Goal: Task Accomplishment & Management: Manage account settings

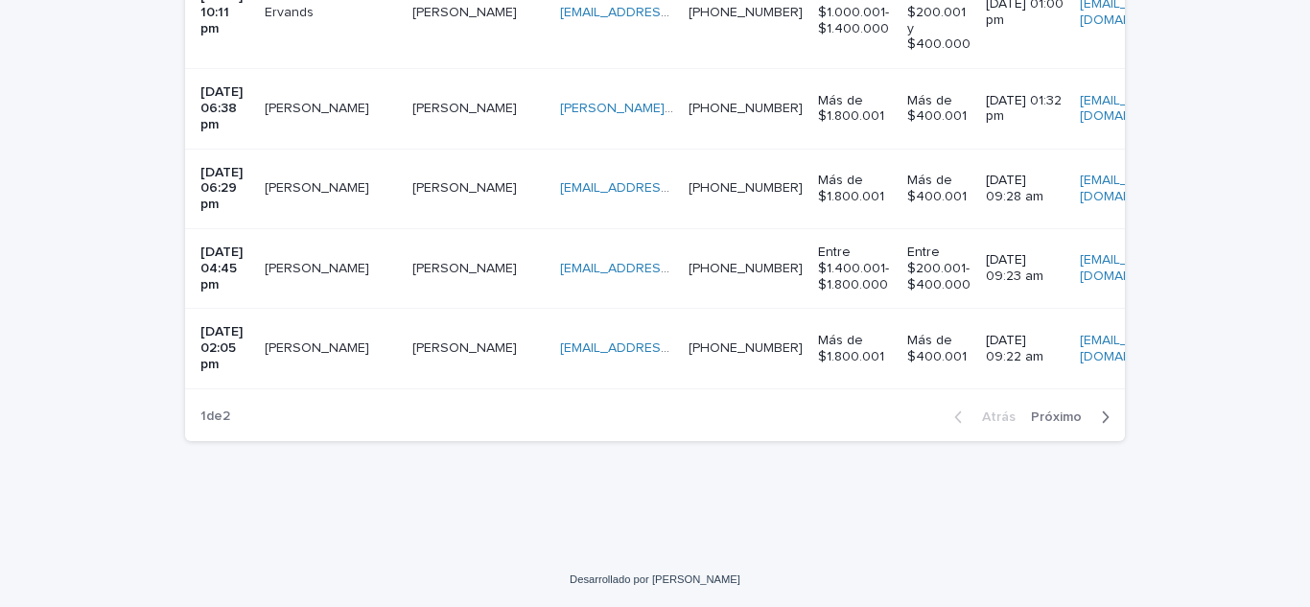
scroll to position [3009, 0]
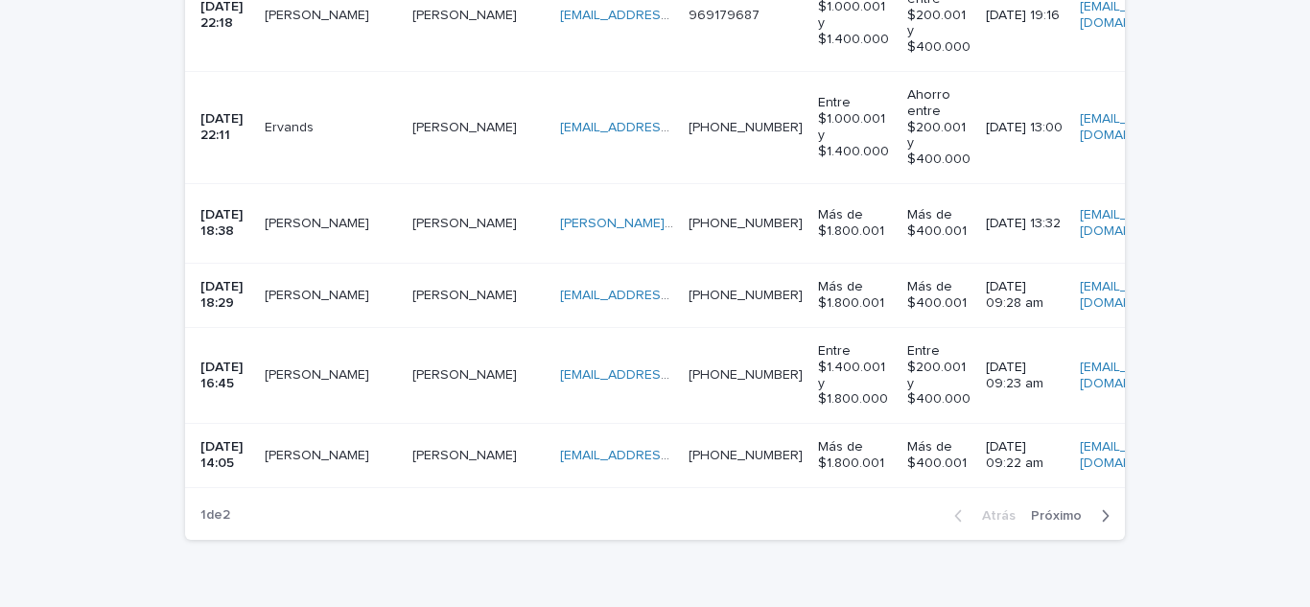
click at [436, 462] on p at bounding box center [478, 456] width 132 height 16
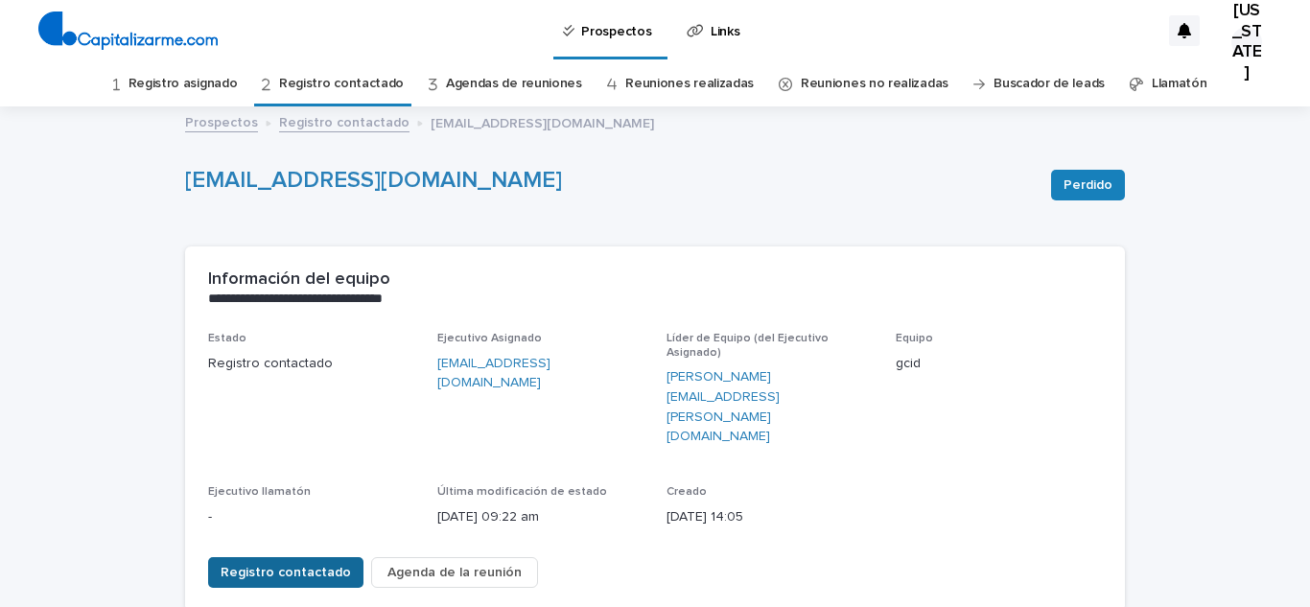
click at [287, 566] on font "Registro contactado" at bounding box center [286, 572] width 130 height 13
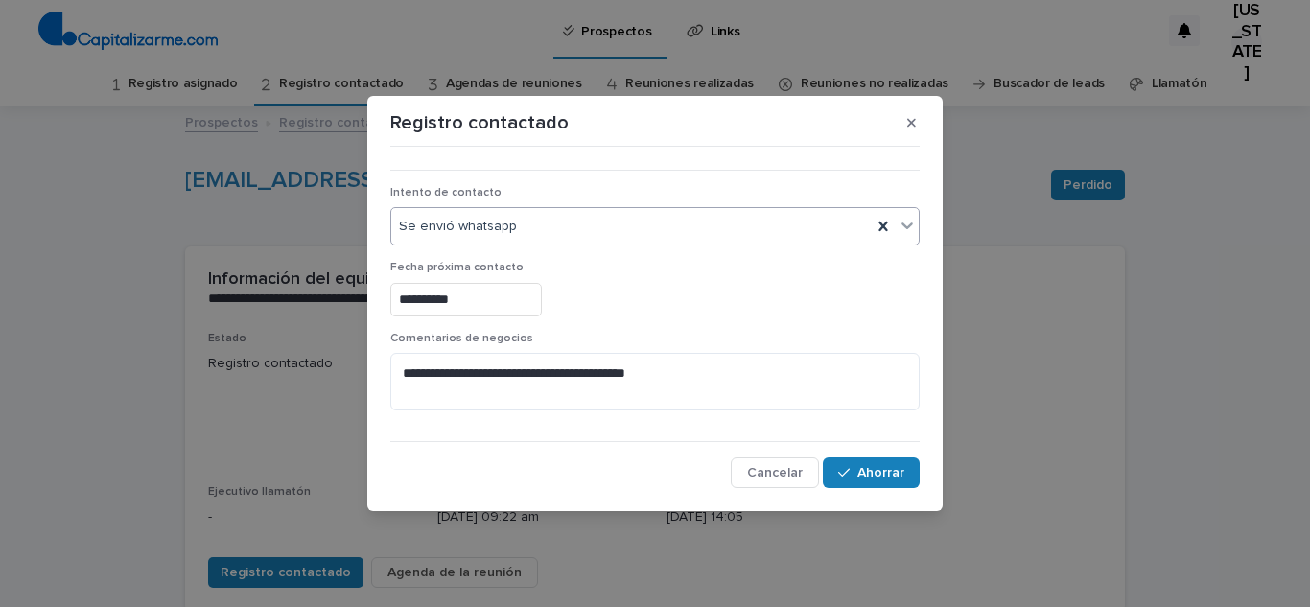
click at [561, 235] on div "Se envió whatsapp" at bounding box center [631, 227] width 481 height 32
click at [855, 478] on div "button" at bounding box center [847, 472] width 19 height 13
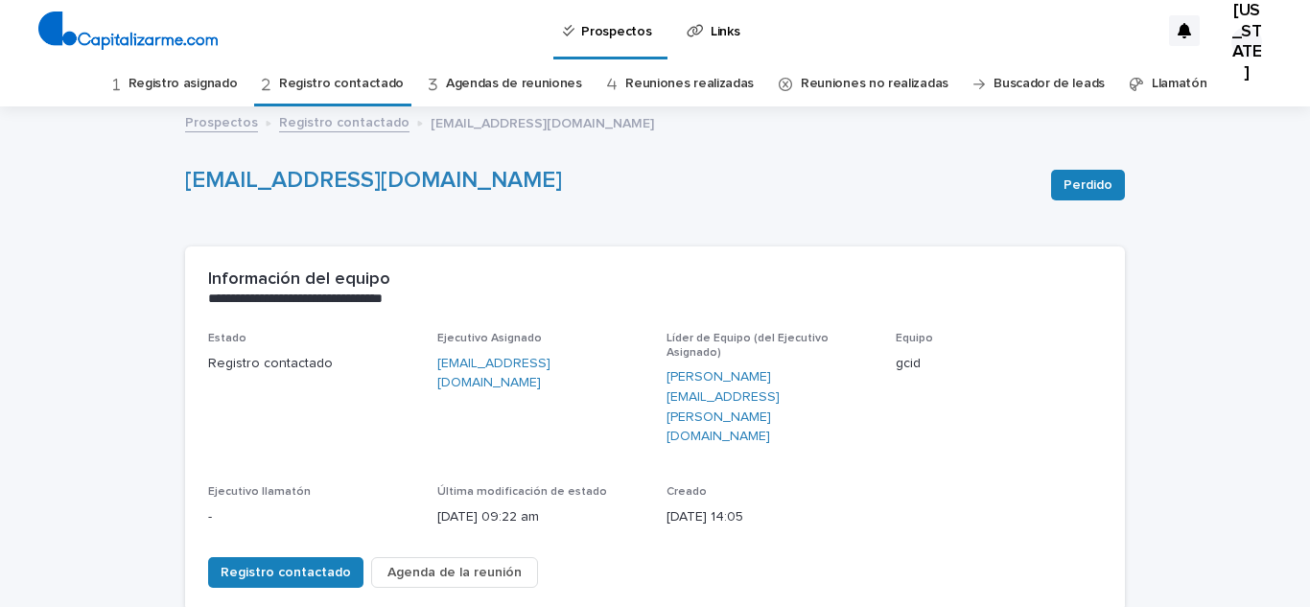
click at [217, 85] on font "Registro asignado" at bounding box center [183, 83] width 109 height 13
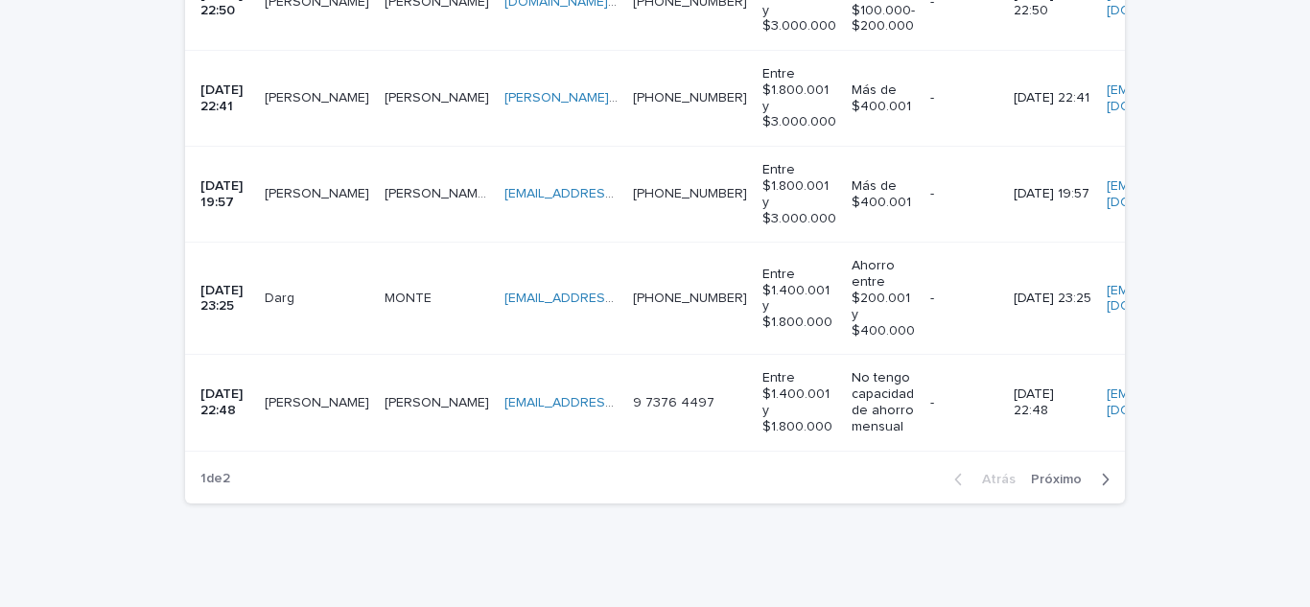
scroll to position [1007, 0]
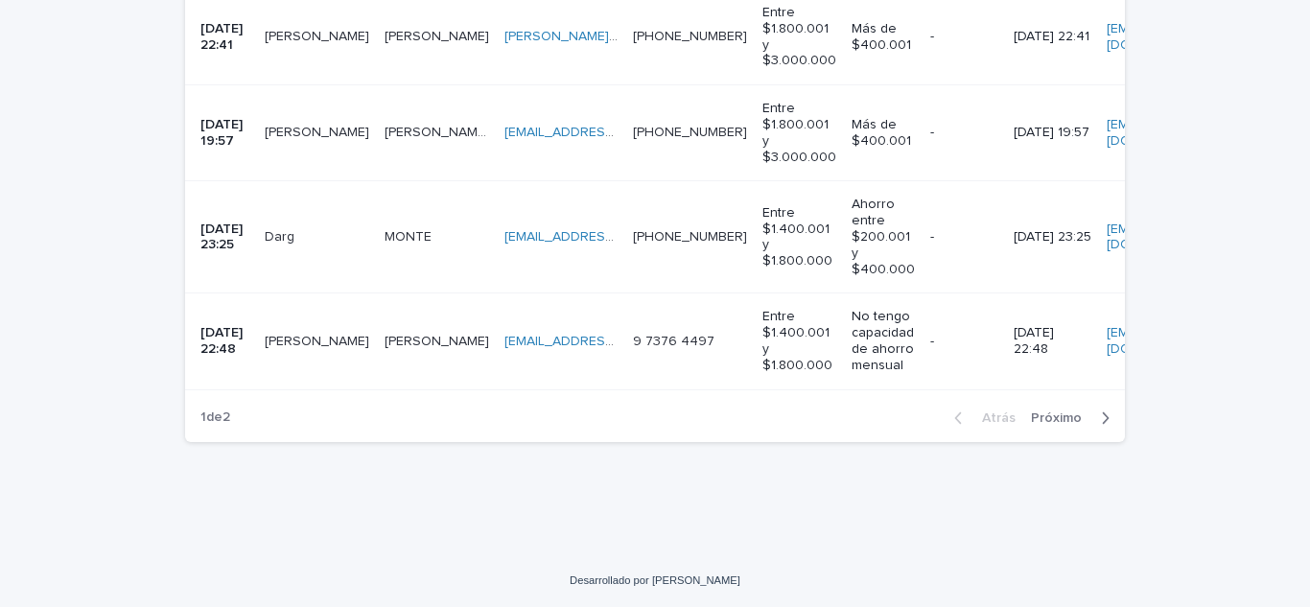
click at [200, 344] on div "24/07/2025 22:48" at bounding box center [224, 342] width 49 height 48
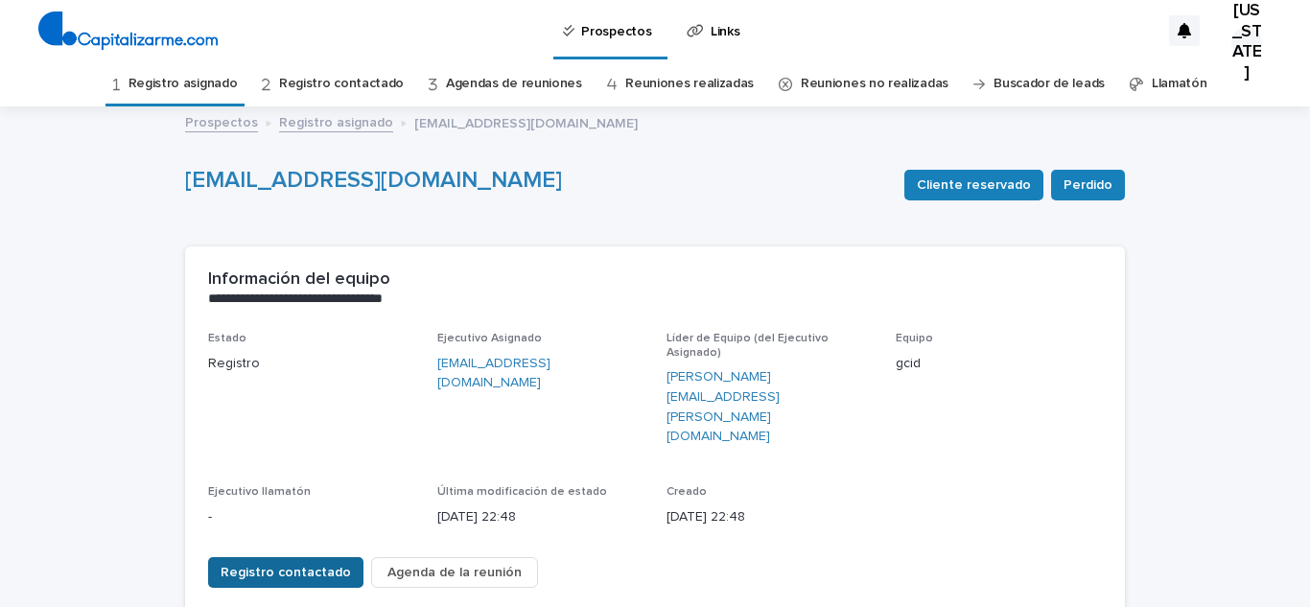
click at [268, 563] on span "Registro contactado" at bounding box center [286, 572] width 130 height 19
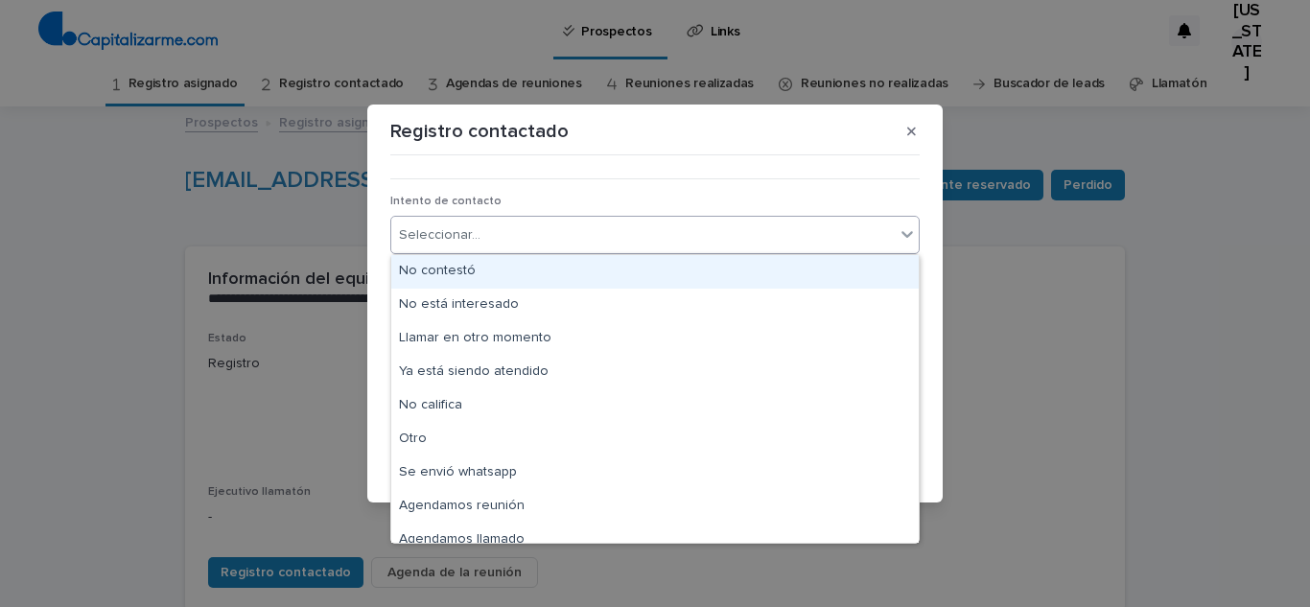
click at [450, 248] on div "Seleccionar..." at bounding box center [643, 236] width 504 height 32
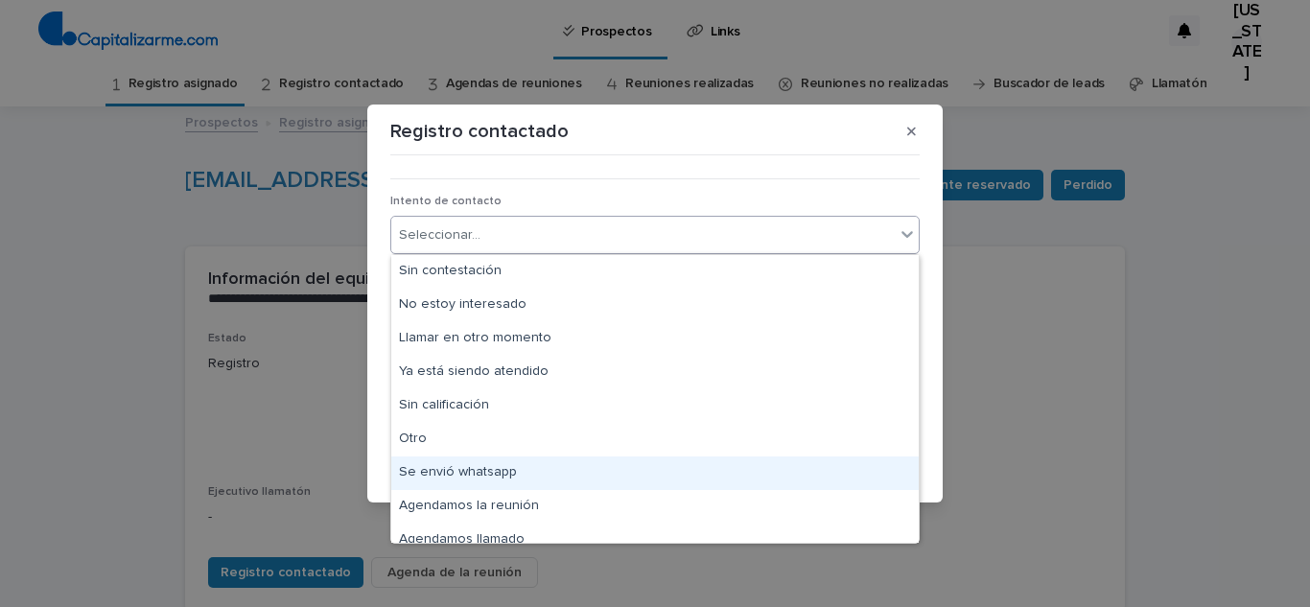
click at [511, 469] on div "Se envió whatsapp" at bounding box center [655, 474] width 528 height 34
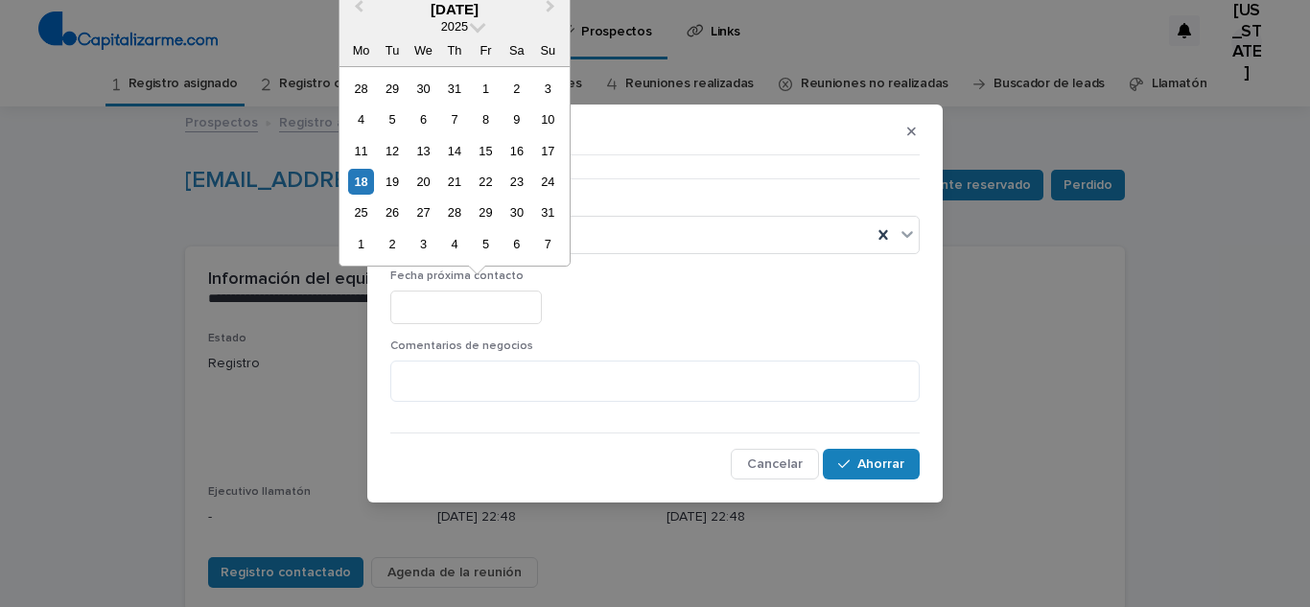
click at [439, 297] on input "text" at bounding box center [466, 308] width 152 height 34
click at [390, 181] on font "19" at bounding box center [392, 182] width 13 height 14
type input "**********"
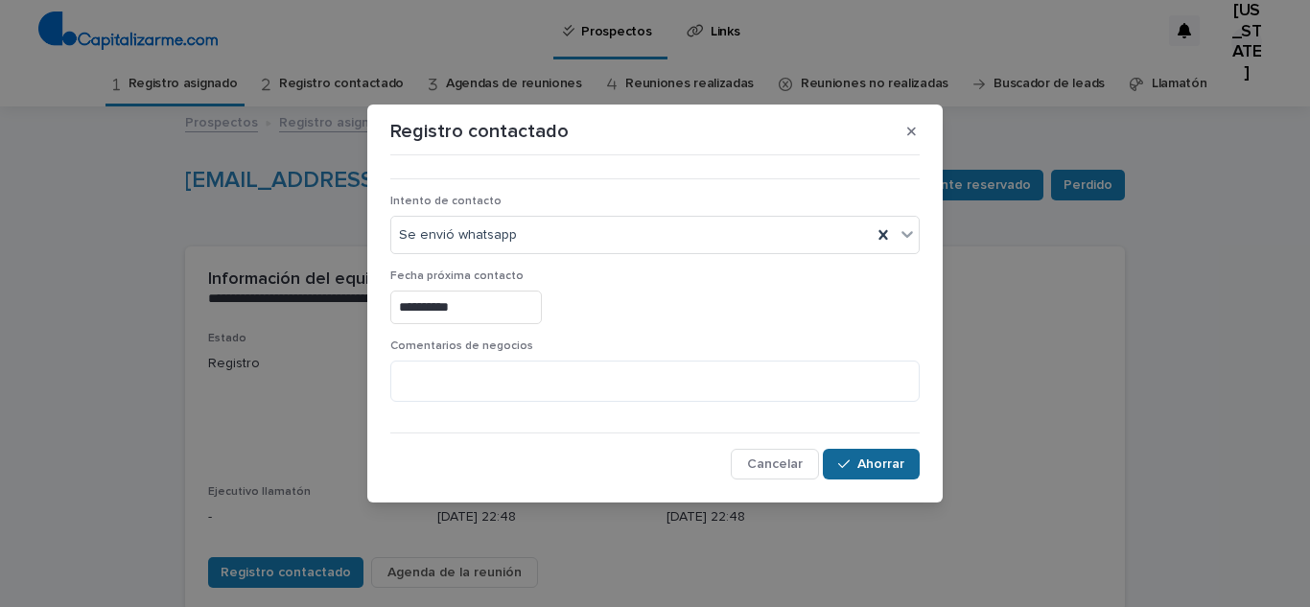
click at [880, 452] on button "Ahorrar" at bounding box center [871, 464] width 97 height 31
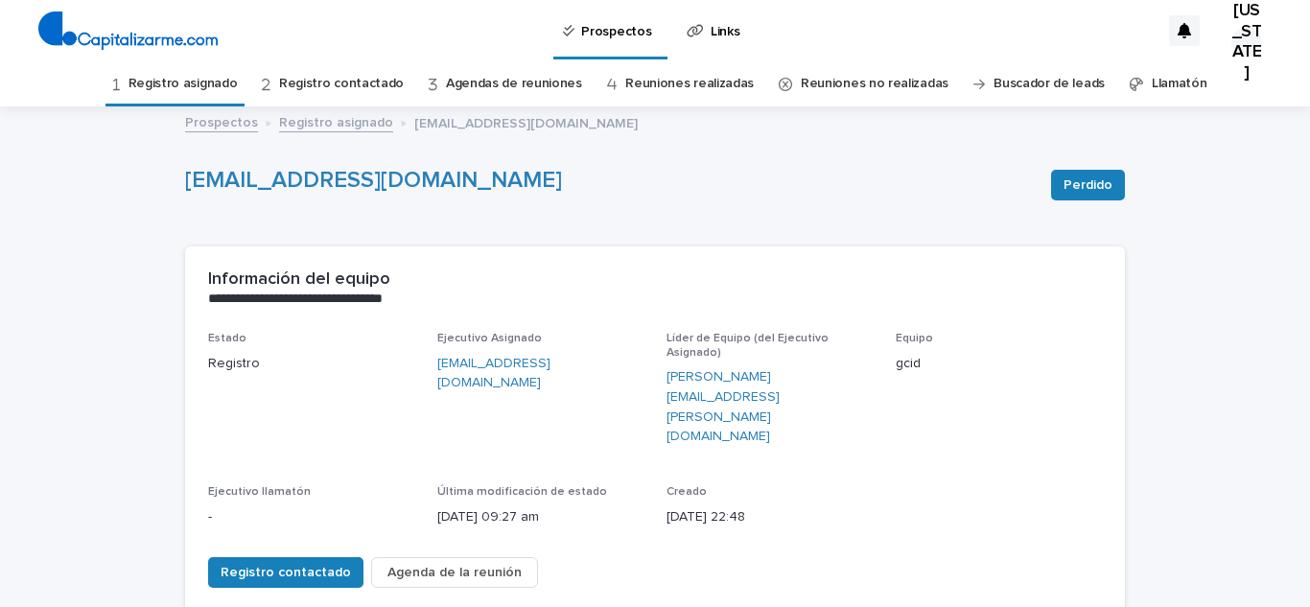
click at [156, 91] on font "Registro asignado" at bounding box center [183, 84] width 109 height 16
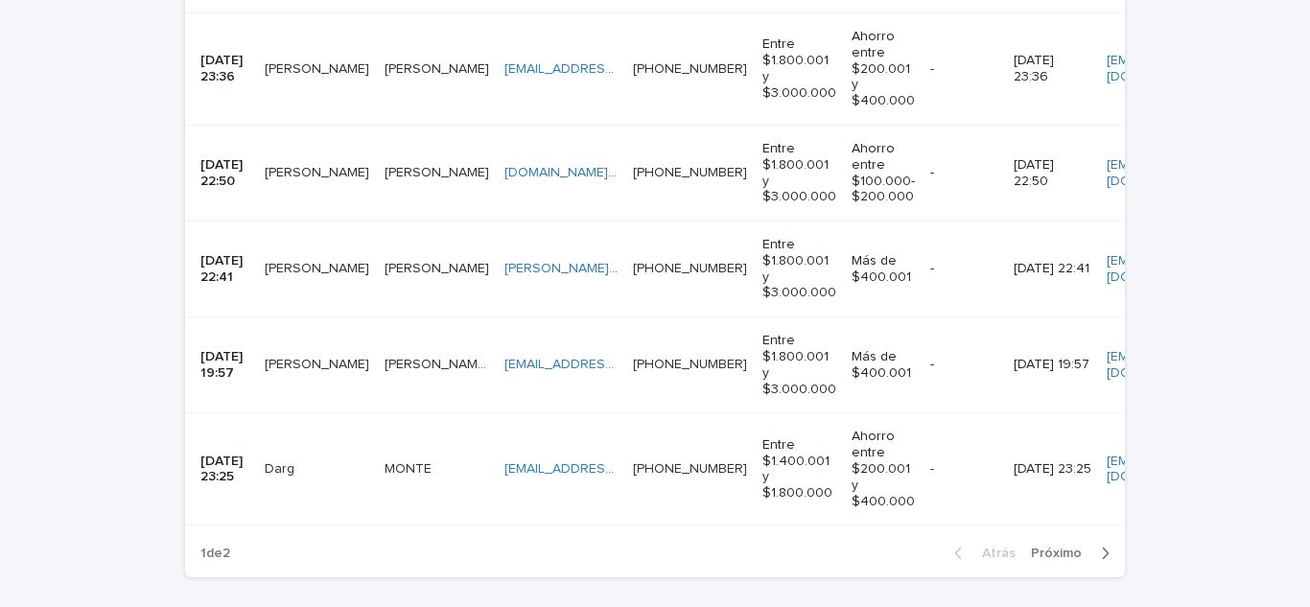
scroll to position [768, 0]
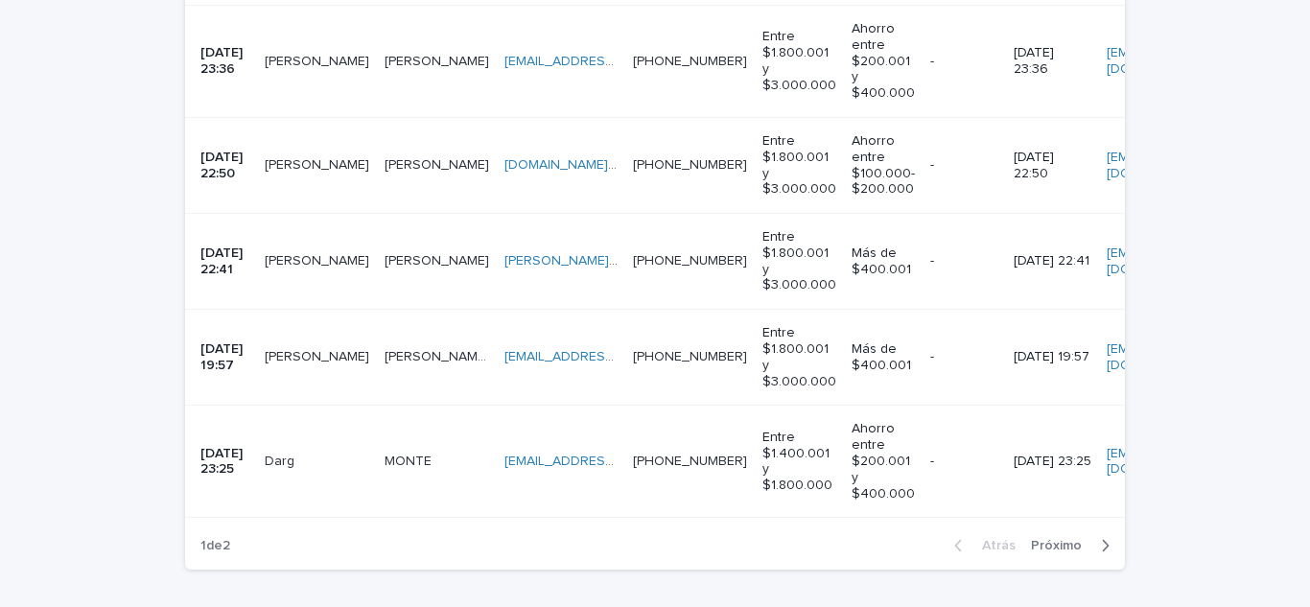
click at [293, 478] on td "Darg Darg" at bounding box center [317, 462] width 120 height 112
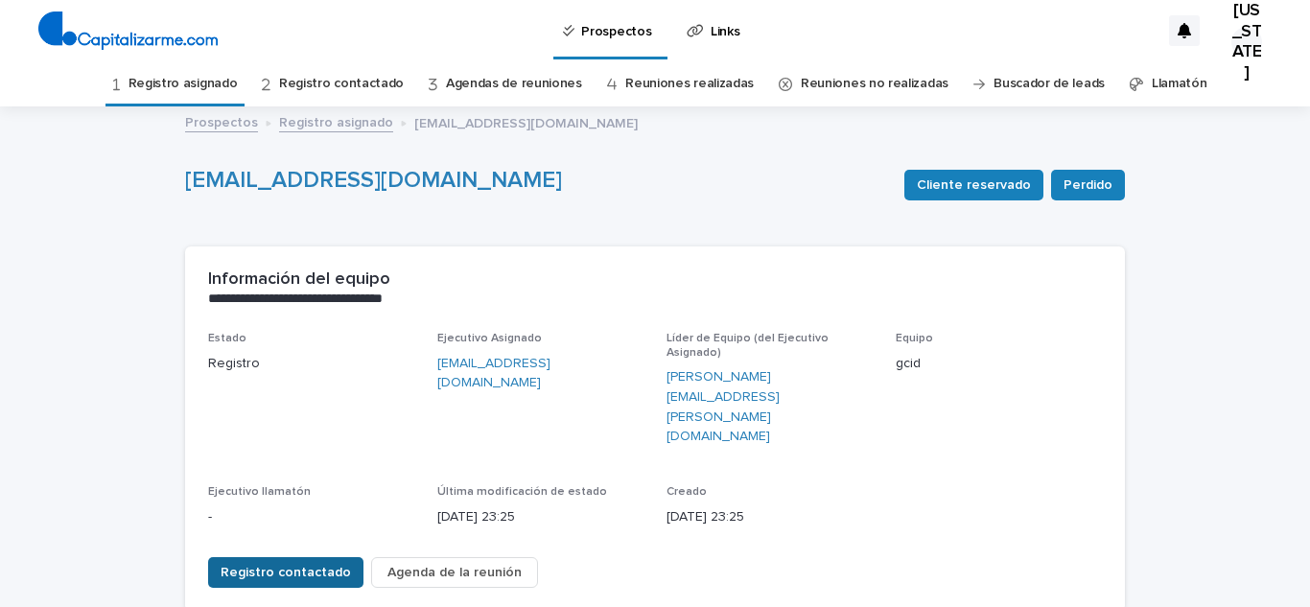
click at [266, 566] on font "Registro contactado" at bounding box center [286, 572] width 130 height 13
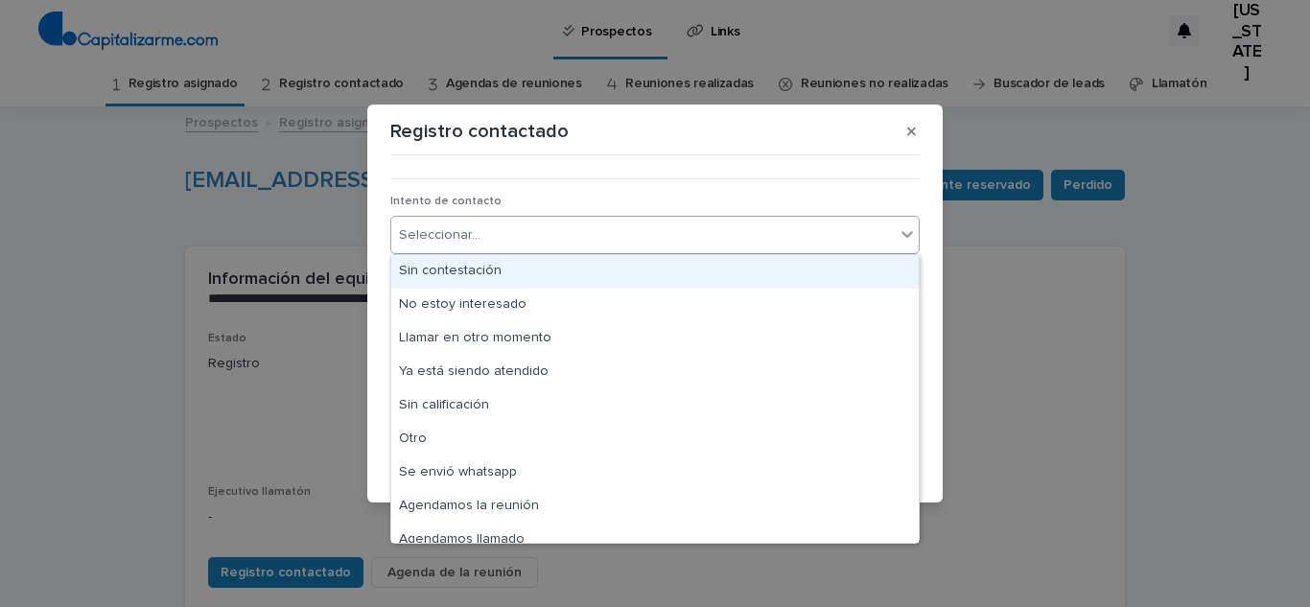
click at [680, 236] on div "Seleccionar..." at bounding box center [643, 236] width 504 height 32
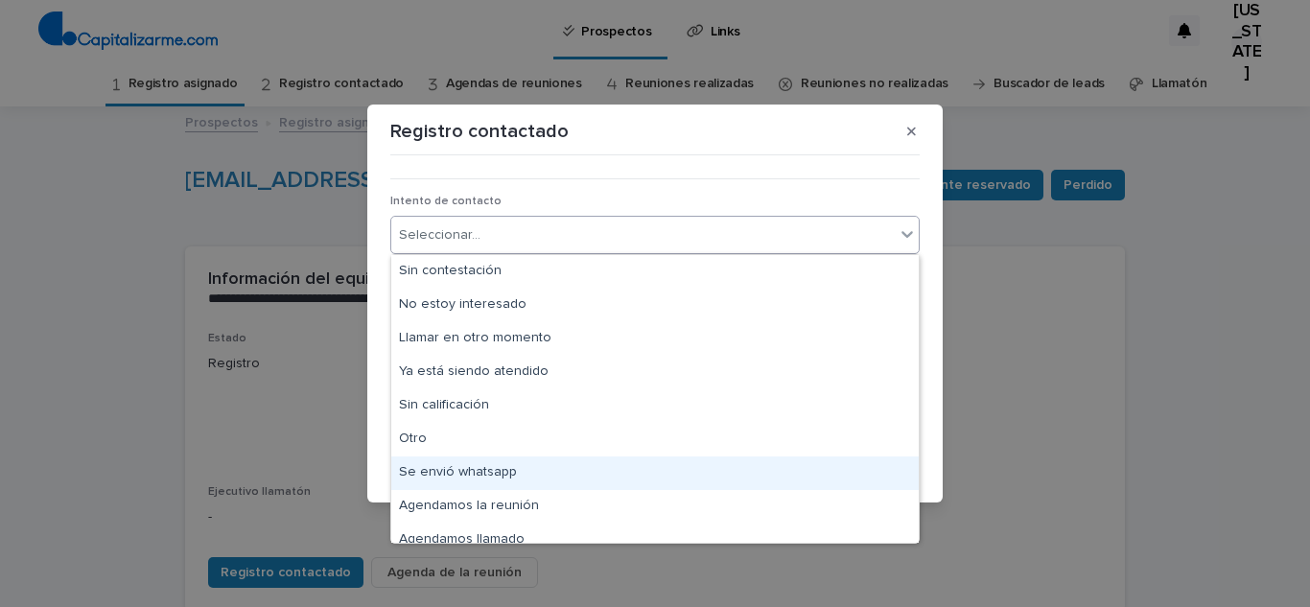
click at [620, 488] on div "Se envió whatsapp" at bounding box center [655, 474] width 528 height 34
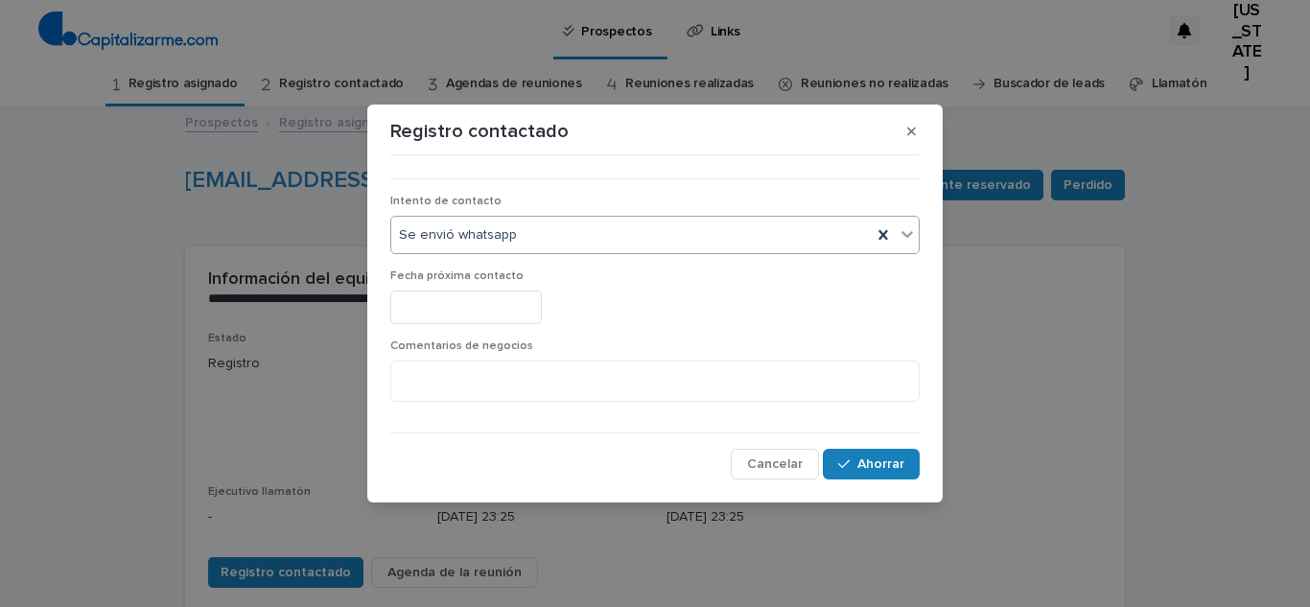
click at [477, 306] on input "text" at bounding box center [466, 308] width 152 height 34
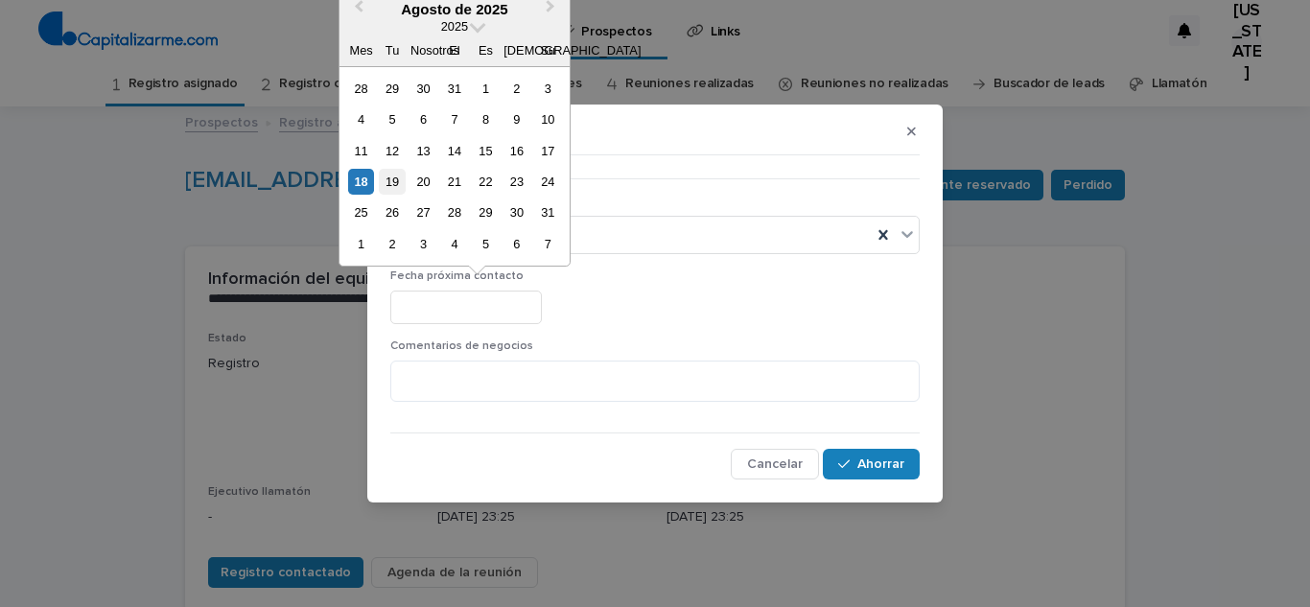
click at [389, 184] on font "19" at bounding box center [392, 182] width 13 height 14
type input "**********"
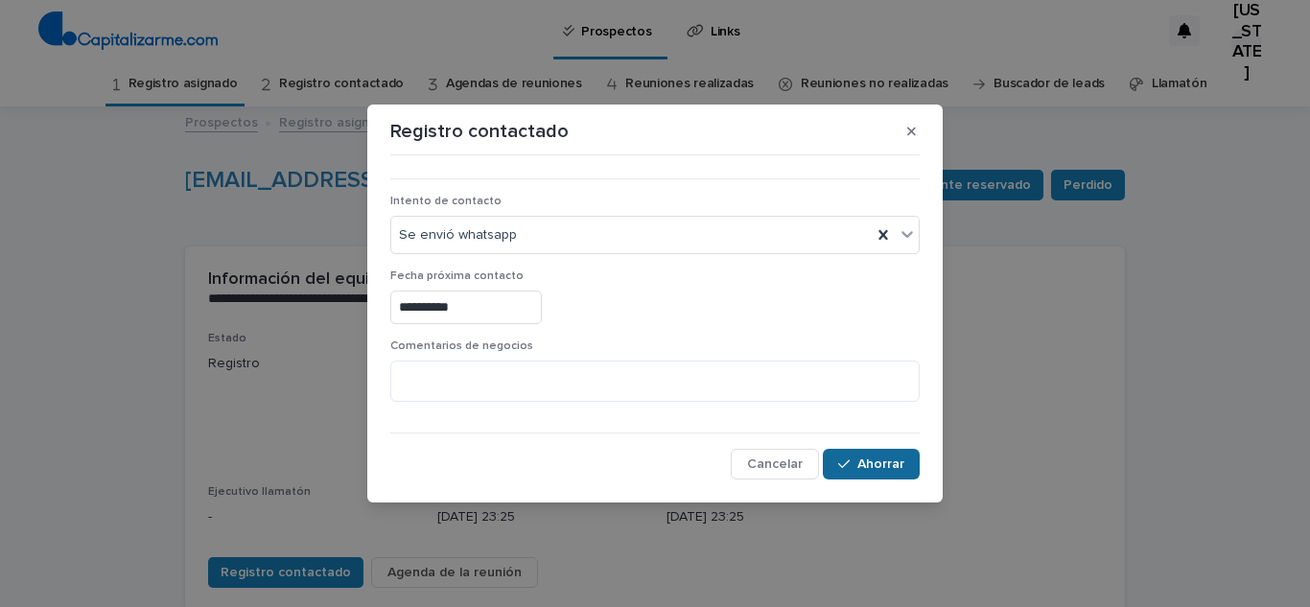
click at [861, 459] on font "Ahorrar" at bounding box center [881, 464] width 47 height 13
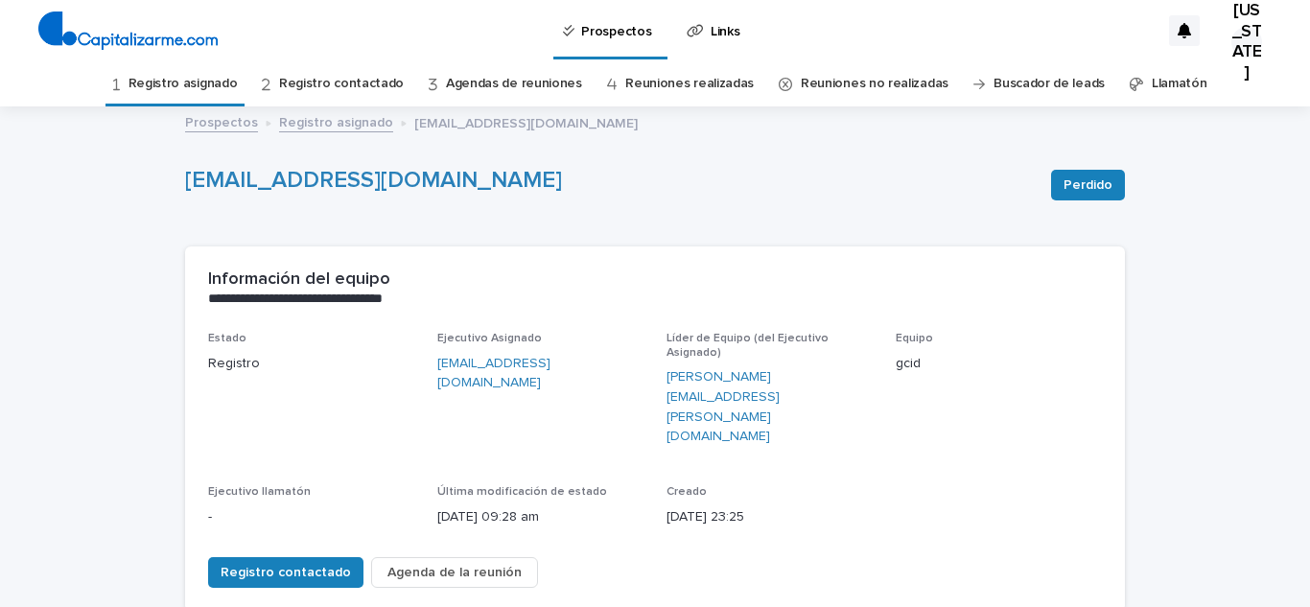
click at [163, 71] on link "Registro asignado" at bounding box center [183, 83] width 109 height 45
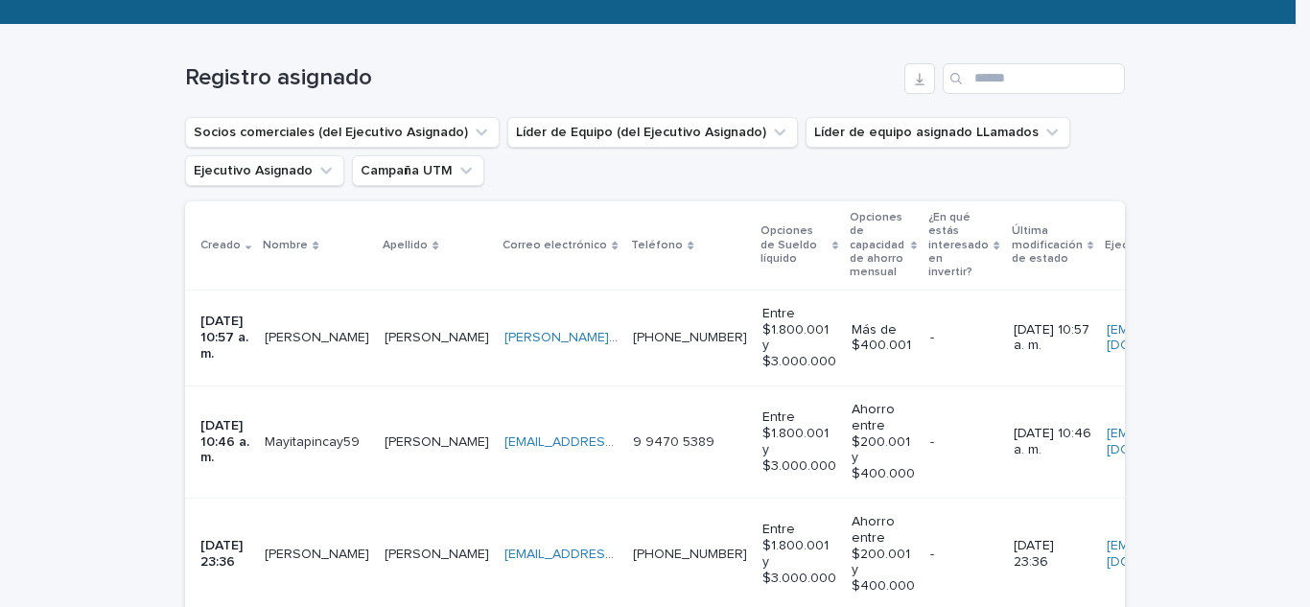
scroll to position [273, 0]
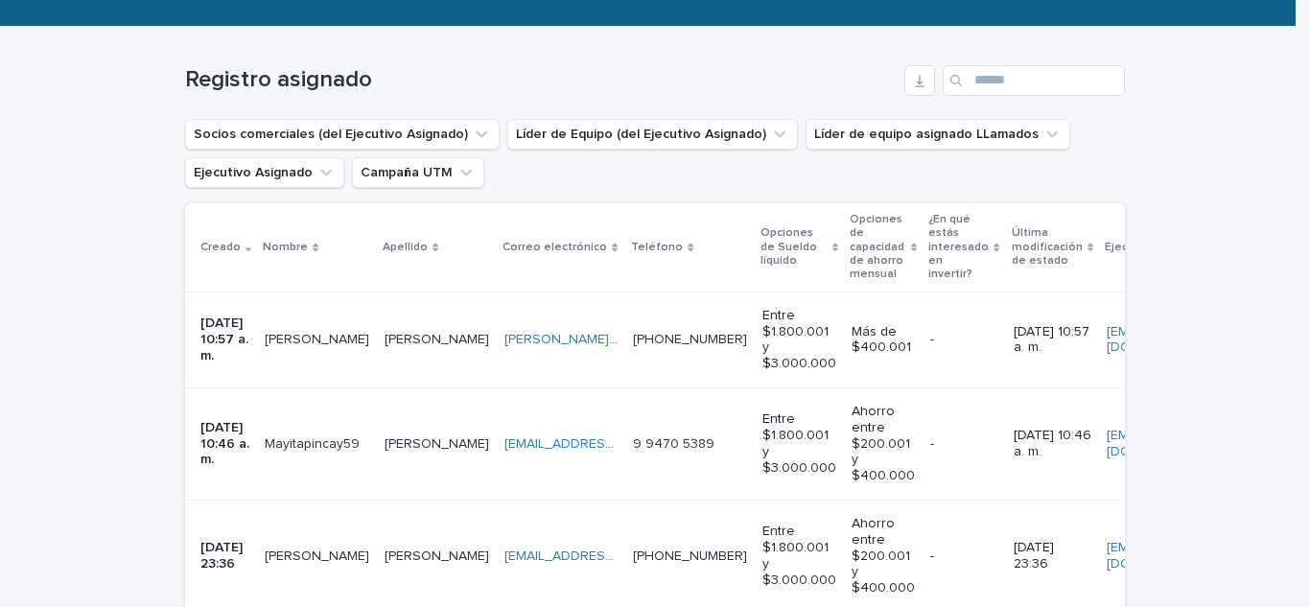
click at [593, 326] on div "miguel.abr18@gmail.com miguel.abr18@gmail.com" at bounding box center [561, 340] width 113 height 32
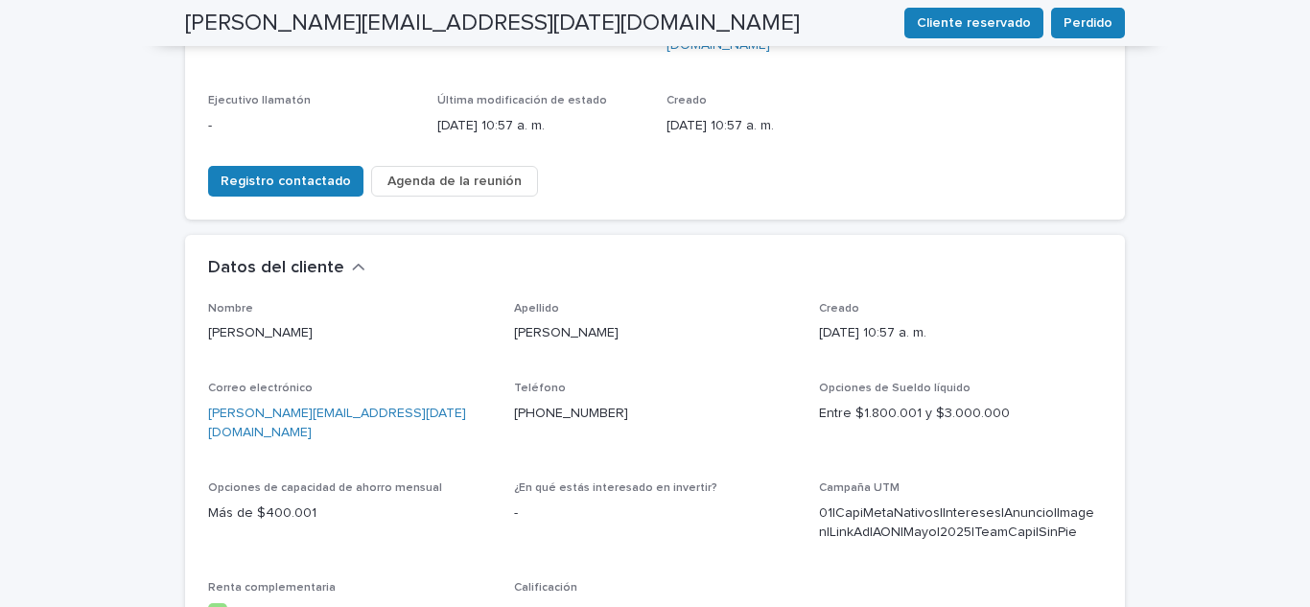
scroll to position [404, 0]
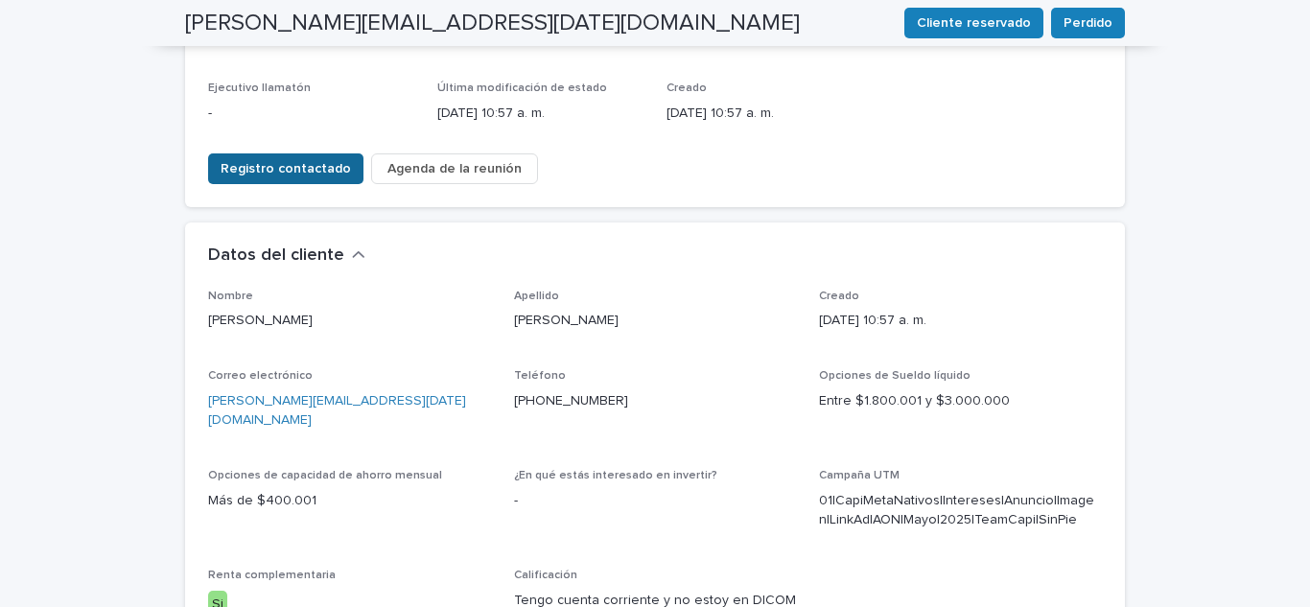
click at [317, 162] on font "Registro contactado" at bounding box center [286, 168] width 130 height 13
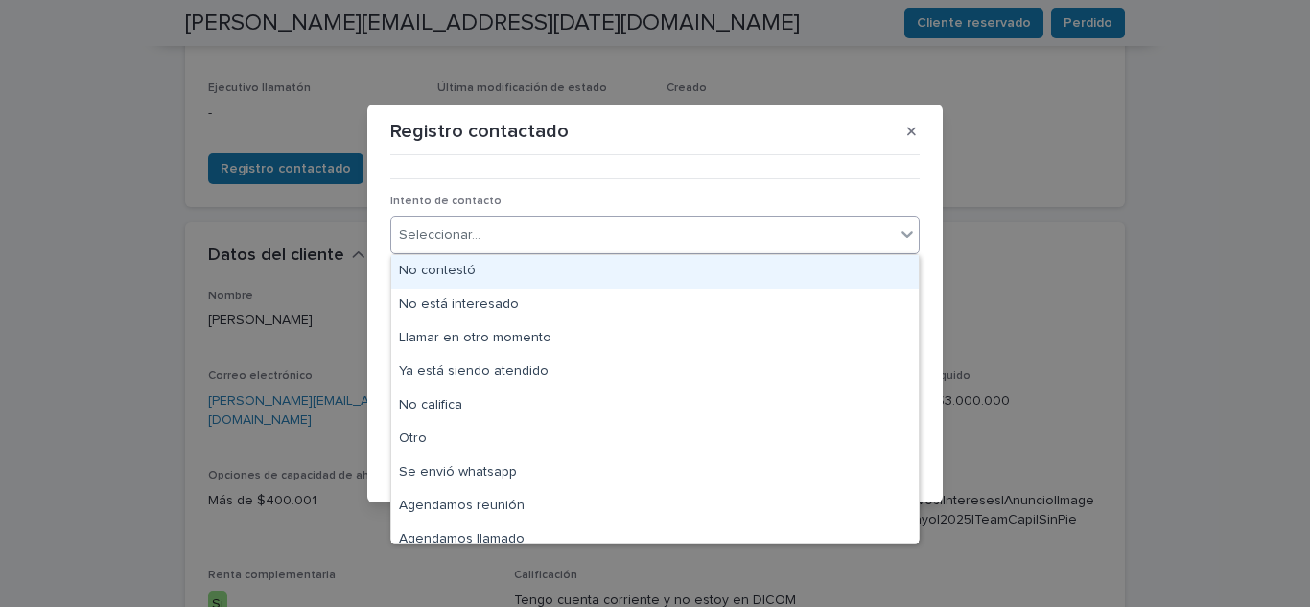
click at [514, 231] on div "Seleccionar..." at bounding box center [643, 236] width 504 height 32
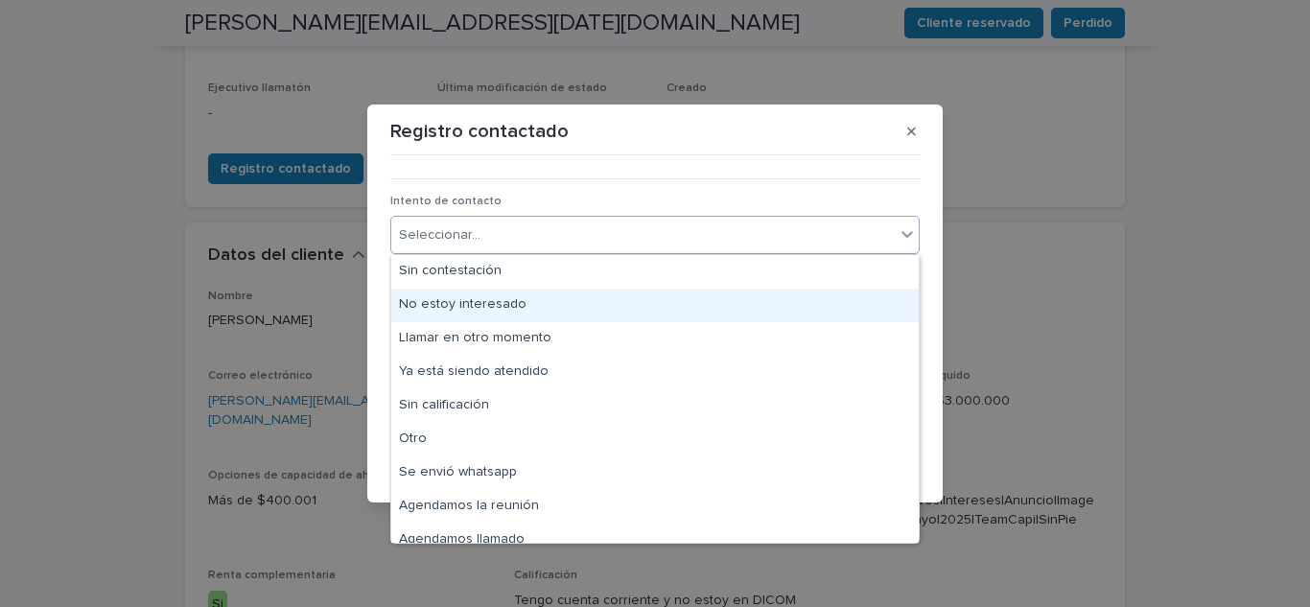
click at [527, 295] on div "No estoy interesado" at bounding box center [655, 306] width 528 height 34
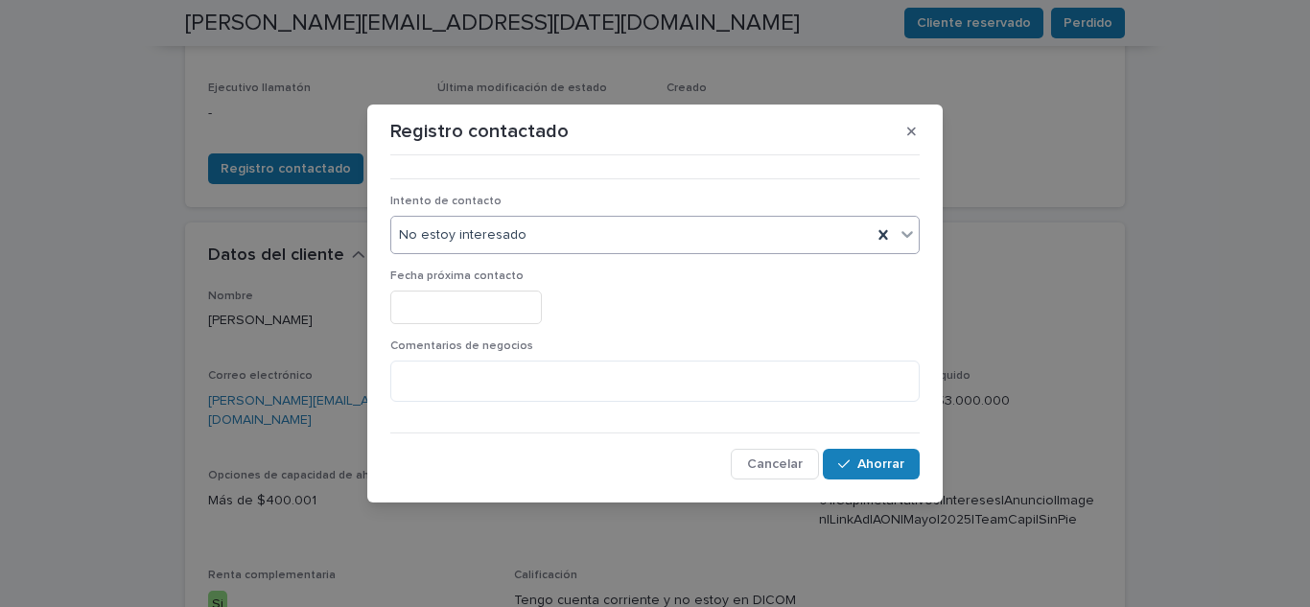
click at [527, 295] on input "text" at bounding box center [466, 308] width 152 height 34
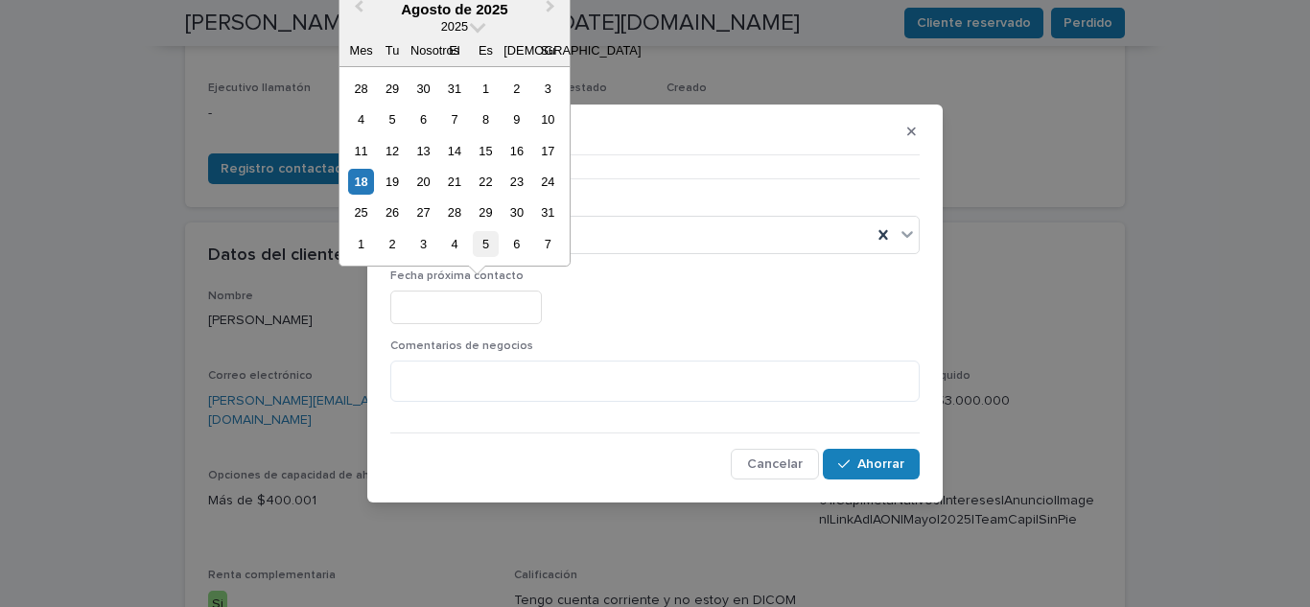
click at [478, 233] on div "5" at bounding box center [486, 244] width 26 height 26
type input "**********"
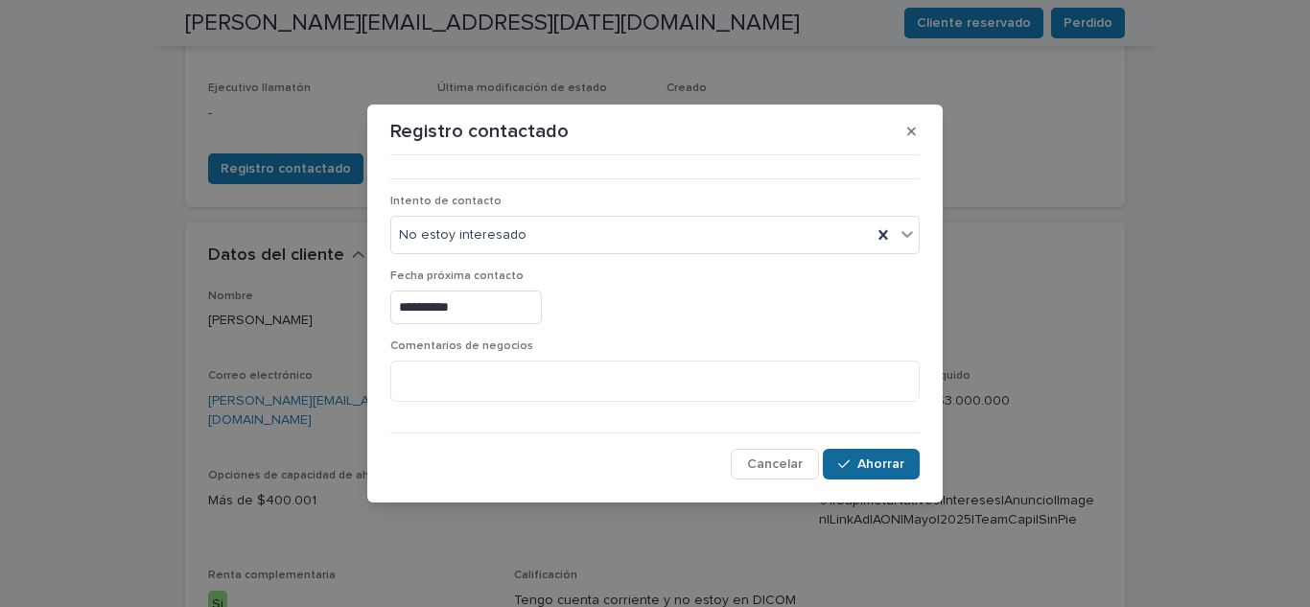
click at [889, 472] on button "Ahorrar" at bounding box center [871, 464] width 97 height 31
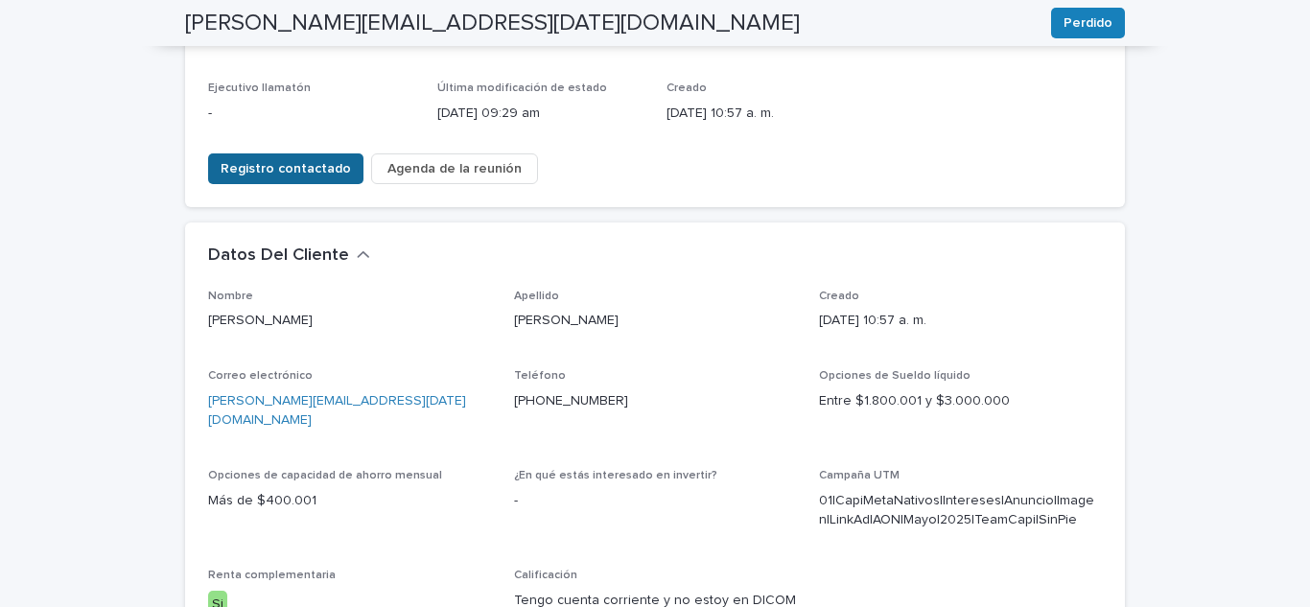
click at [230, 153] on button "Registro contactado" at bounding box center [285, 168] width 155 height 31
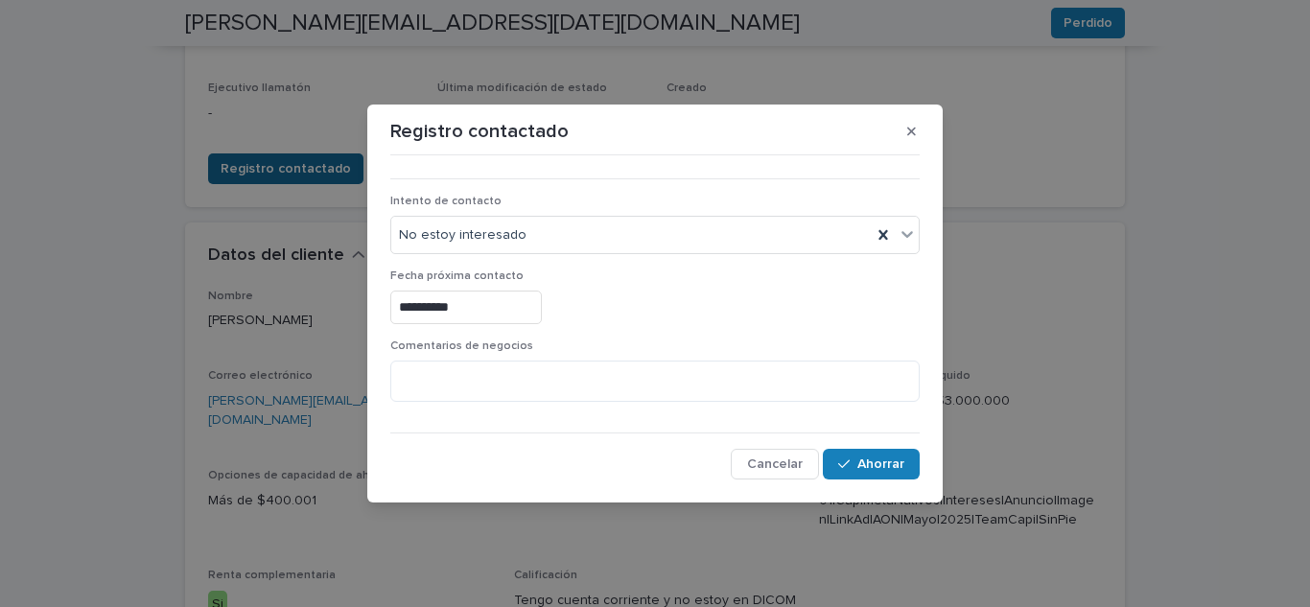
click at [230, 99] on div "**********" at bounding box center [655, 303] width 1310 height 607
click at [879, 467] on font "Ahorrar" at bounding box center [881, 464] width 47 height 13
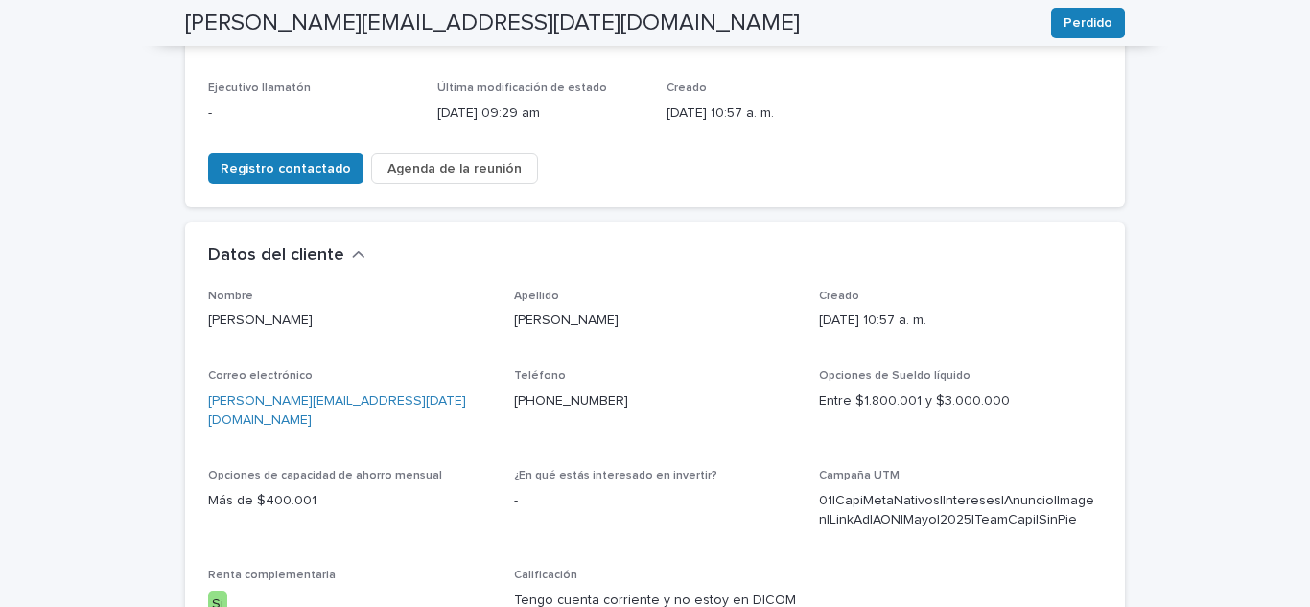
scroll to position [0, 0]
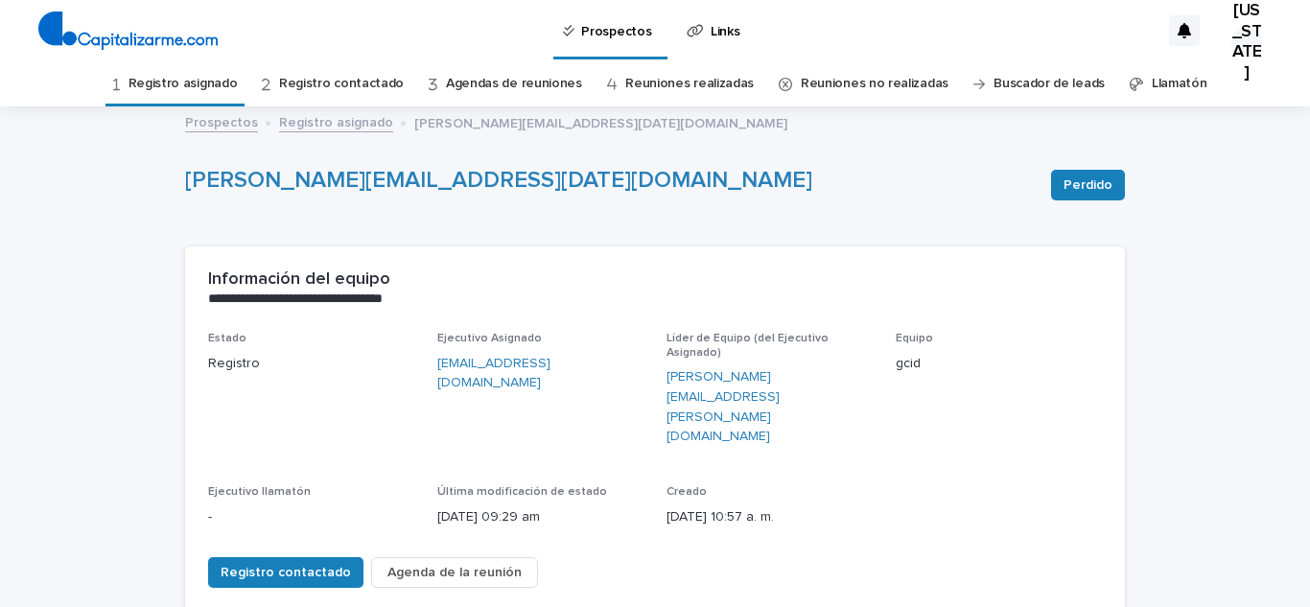
click at [161, 76] on font "Registro asignado" at bounding box center [183, 84] width 109 height 16
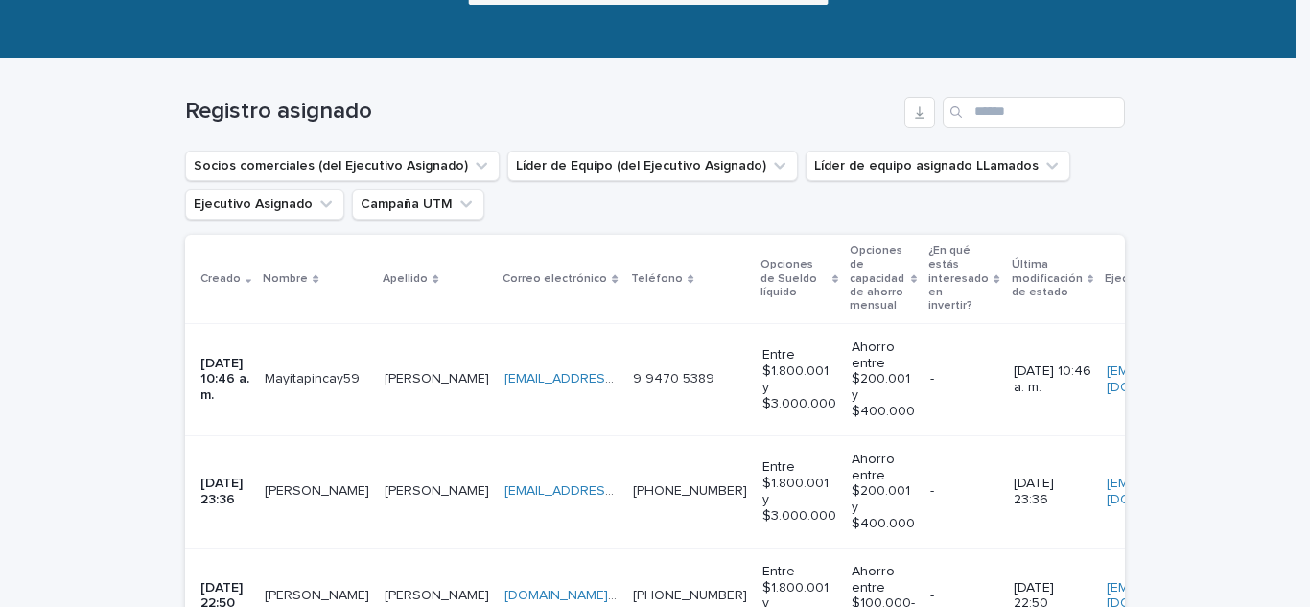
scroll to position [240, 0]
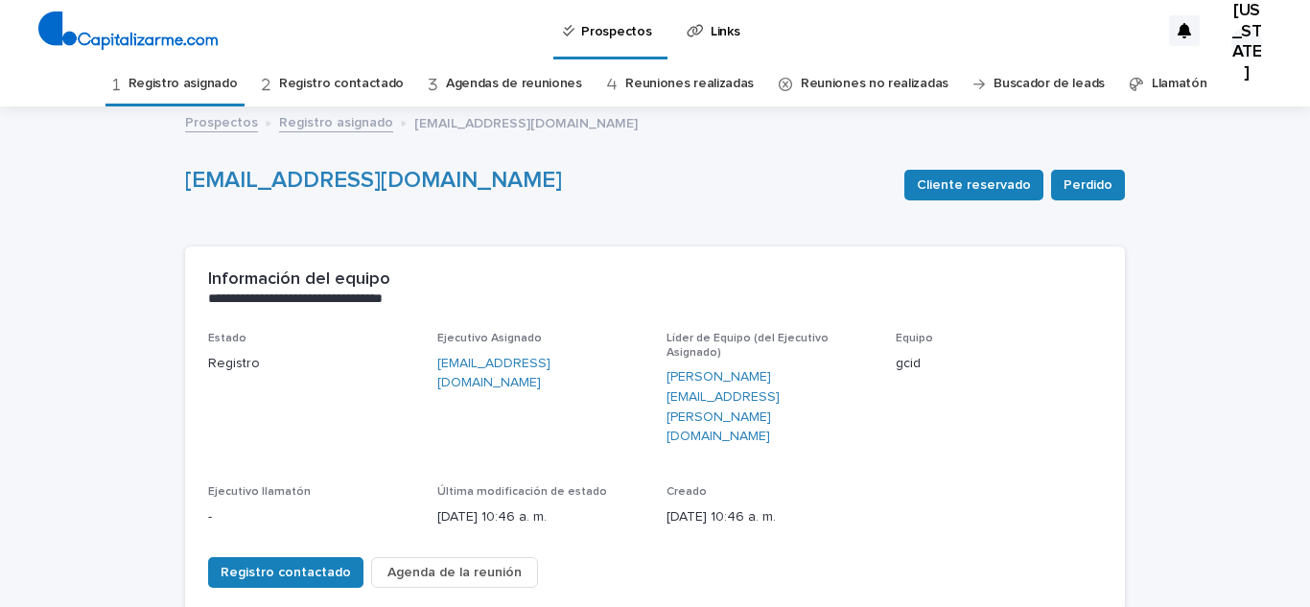
click at [273, 542] on div "Registro contactado Agenda de la reunión" at bounding box center [655, 569] width 894 height 54
click at [273, 563] on span "Registro contactado" at bounding box center [286, 572] width 130 height 19
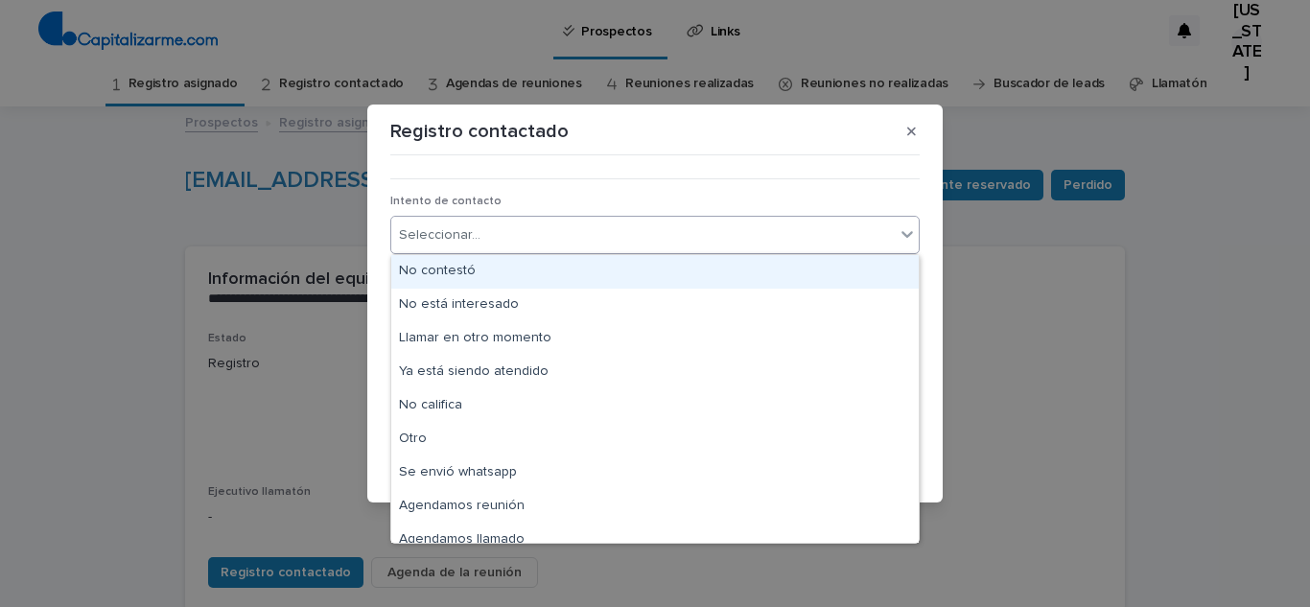
click at [507, 220] on div "Seleccionar..." at bounding box center [643, 236] width 504 height 32
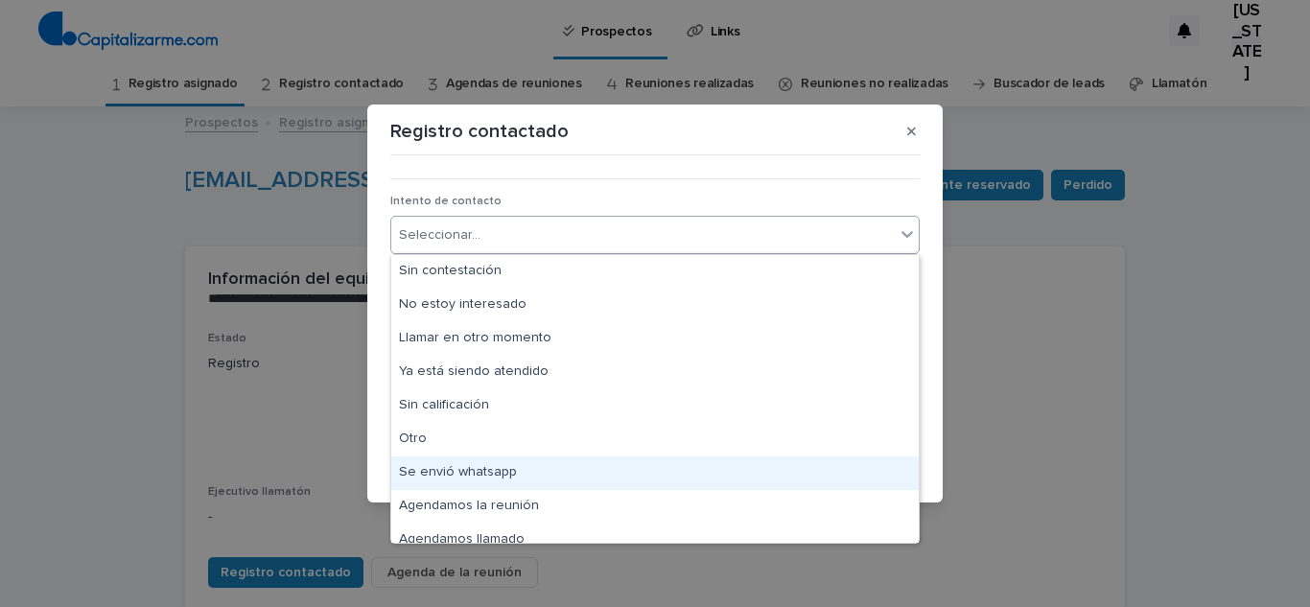
click at [520, 485] on div "Se envió whatsapp" at bounding box center [655, 474] width 528 height 34
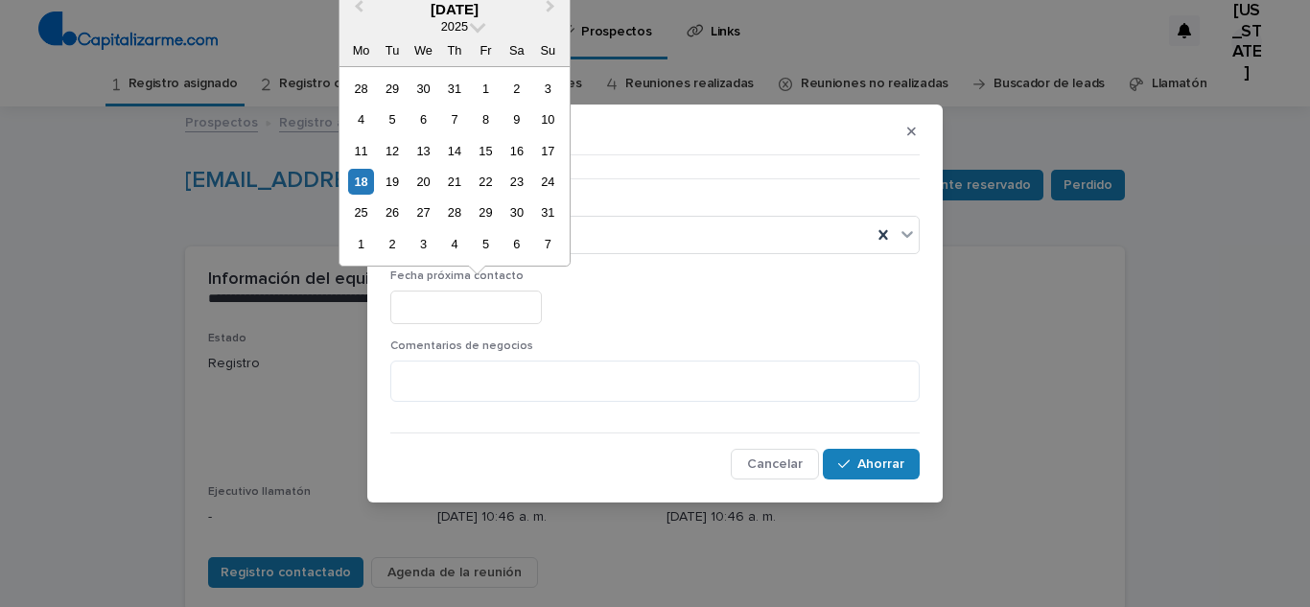
click at [438, 301] on input "text" at bounding box center [466, 308] width 152 height 34
click at [394, 185] on font "19" at bounding box center [392, 182] width 13 height 14
type input "**********"
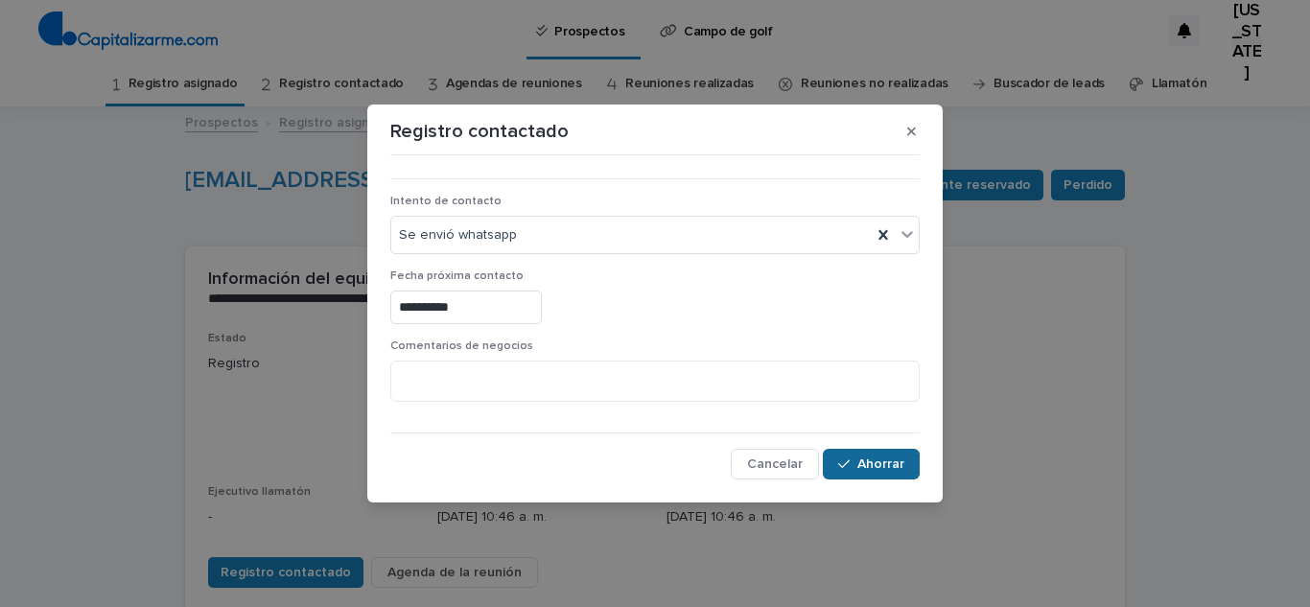
click at [883, 459] on font "Ahorrar" at bounding box center [881, 464] width 47 height 13
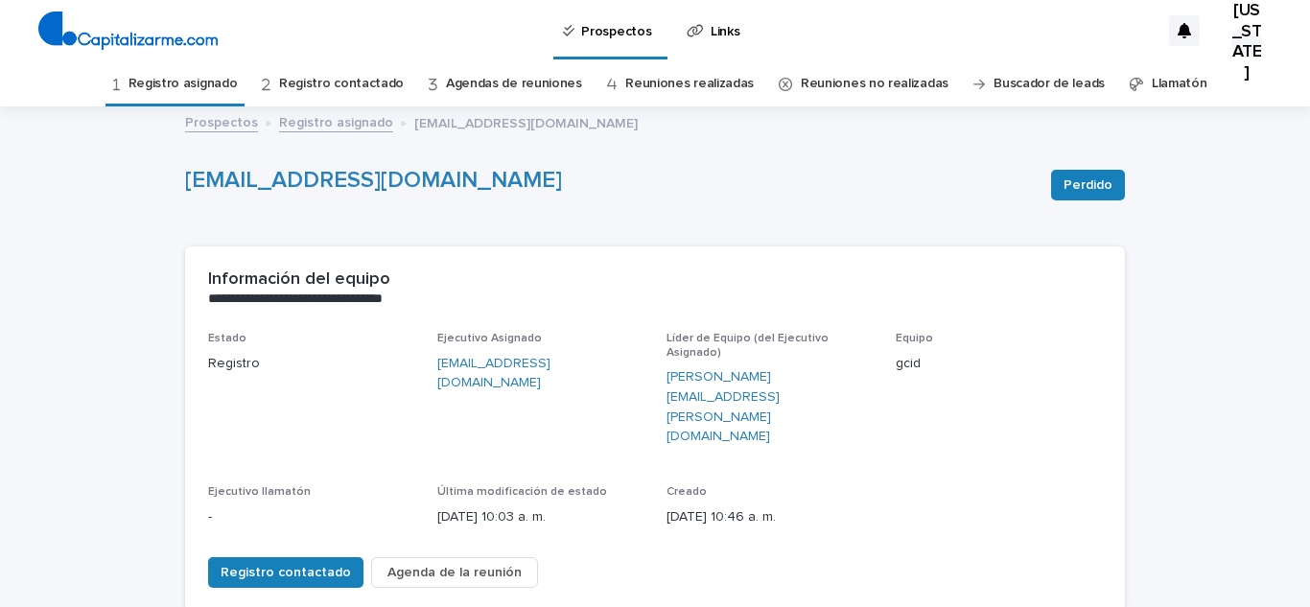
click at [219, 83] on font "Registro asignado" at bounding box center [183, 83] width 109 height 13
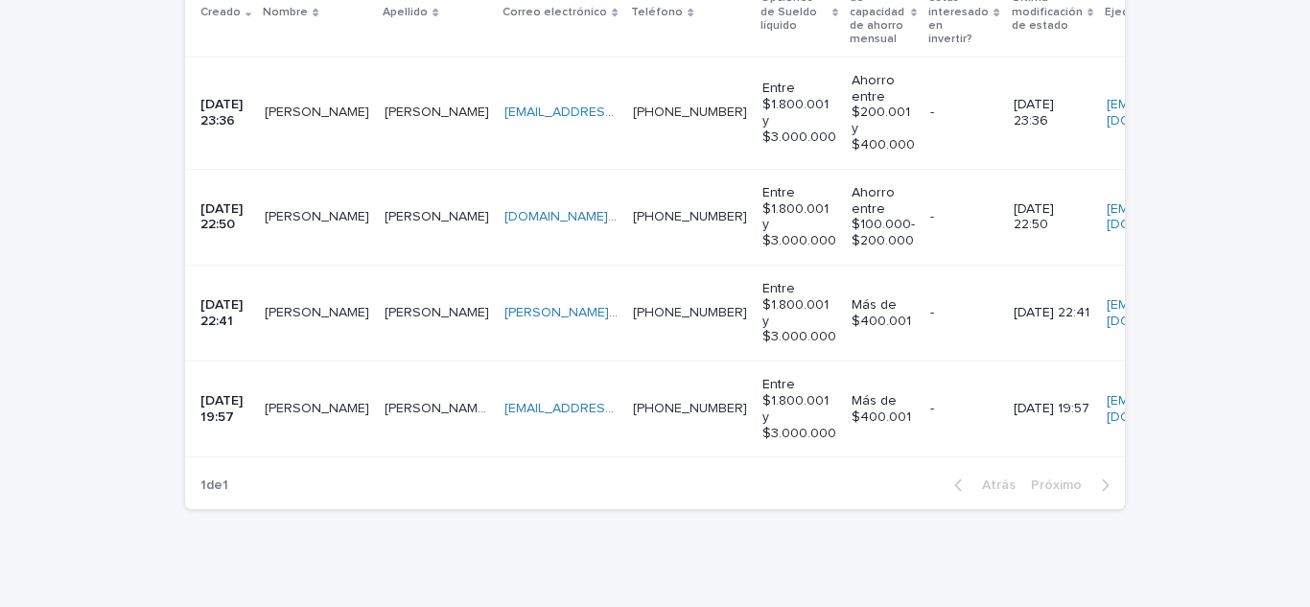
scroll to position [514, 0]
